Goal: Information Seeking & Learning: Learn about a topic

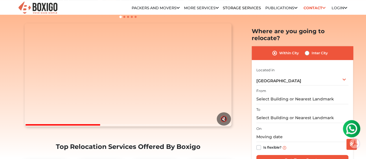
scroll to position [59, 0]
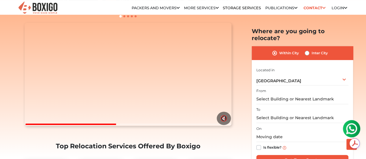
click at [353, 130] on img at bounding box center [352, 129] width 12 height 12
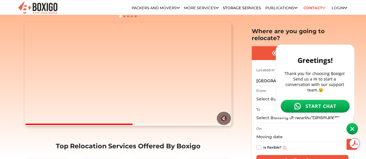
click at [320, 103] on span "START CHAT" at bounding box center [320, 106] width 31 height 6
click at [227, 125] on button "🔇" at bounding box center [224, 118] width 14 height 13
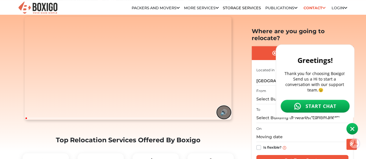
scroll to position [65, 0]
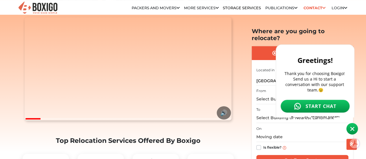
click at [66, 121] on video "Your browser does not support the video tag." at bounding box center [128, 69] width 207 height 104
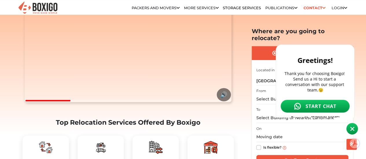
scroll to position [83, 0]
click at [223, 101] on button "🔊" at bounding box center [224, 94] width 14 height 13
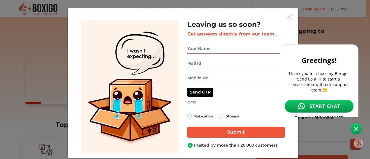
click at [245, 46] on input "get free quote dialog" at bounding box center [235, 49] width 97 height 10
click at [289, 20] on body at bounding box center [322, 61] width 85 height 154
click at [289, 16] on body at bounding box center [322, 61] width 85 height 154
click at [287, 17] on body at bounding box center [322, 61] width 85 height 154
click at [354, 129] on img at bounding box center [356, 129] width 4 height 4
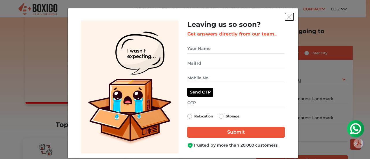
click at [288, 19] on img "get free quote dialog" at bounding box center [289, 16] width 5 height 5
